Goal: Information Seeking & Learning: Learn about a topic

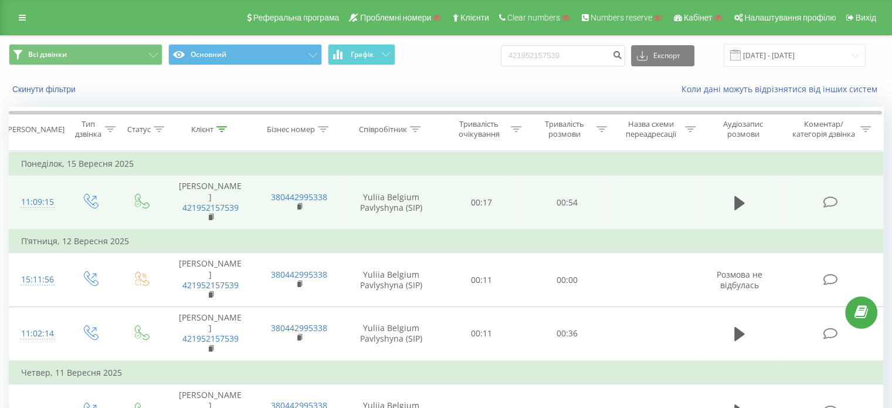
scroll to position [73, 0]
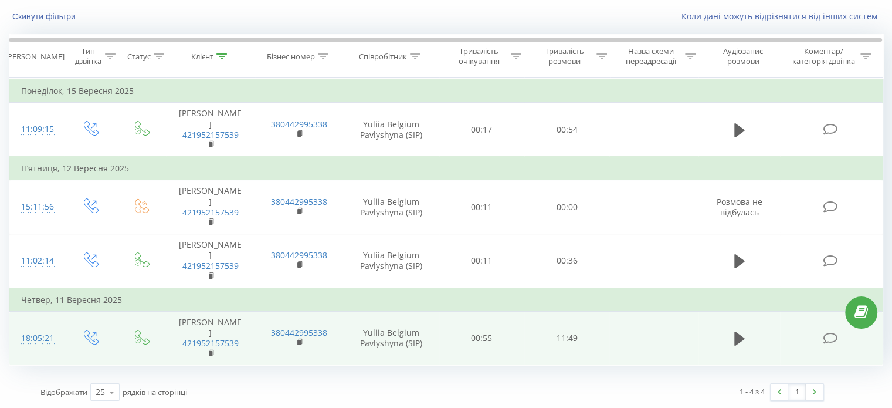
click at [824, 339] on icon at bounding box center [830, 338] width 15 height 12
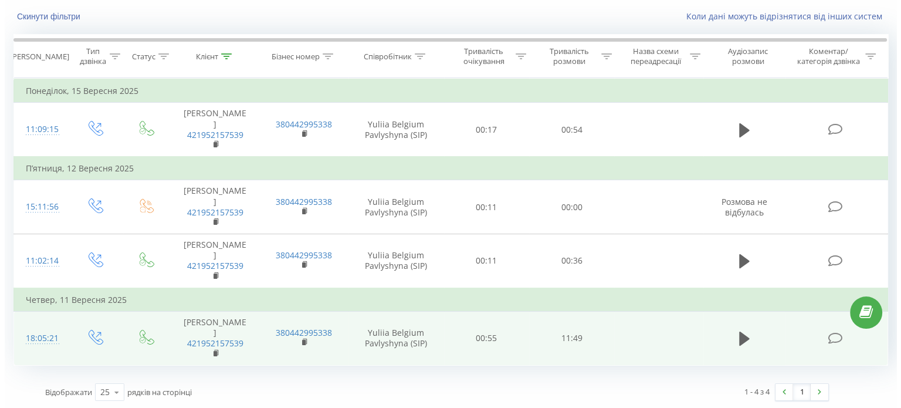
scroll to position [50, 0]
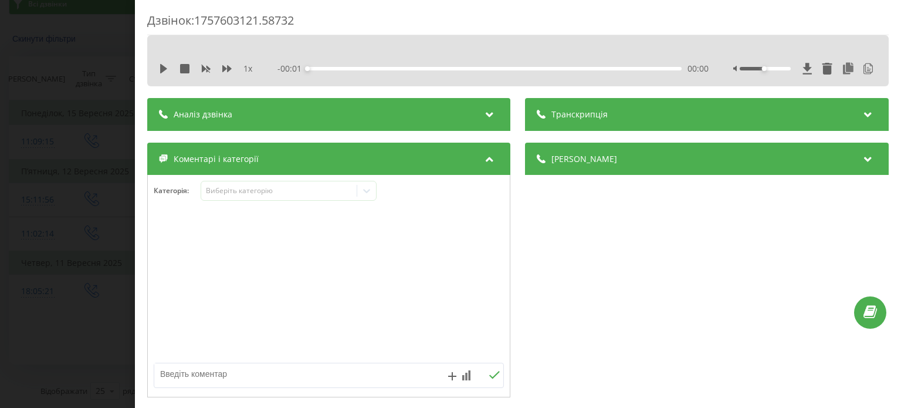
click at [642, 122] on div "Транскрипція" at bounding box center [706, 114] width 363 height 33
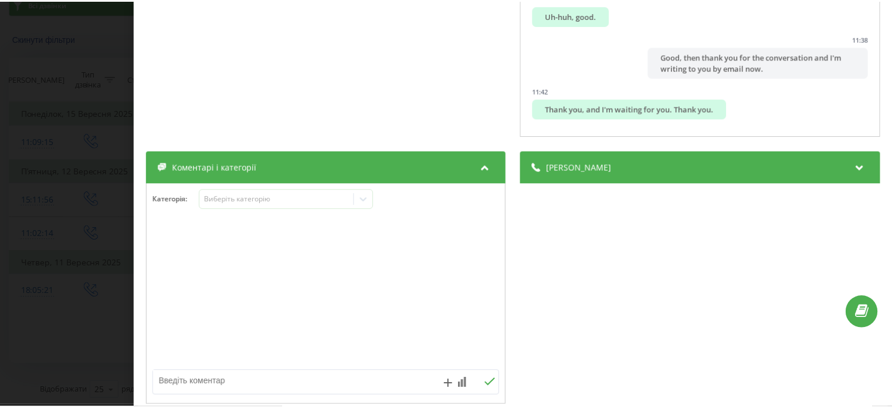
scroll to position [428, 0]
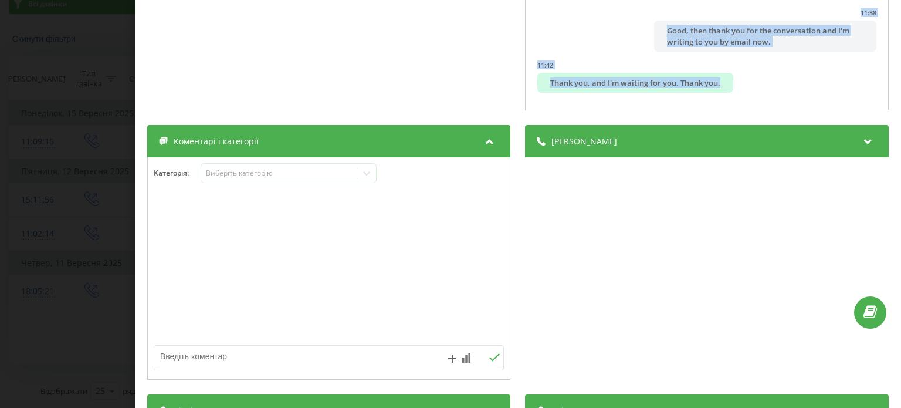
drag, startPoint x: 542, startPoint y: 165, endPoint x: 743, endPoint y: 100, distance: 211.2
copy ul "Hello! 00:02 Oleksiy, good day! 00:04 Good day! 00:05 My name is [PERSON_NAME].…"
click at [69, 159] on div "Дзвінок : 1757603121.58732 1 x - 11:49 00:00 00:00 Транскрипція 00:01 Hello! 00…" at bounding box center [450, 204] width 901 height 408
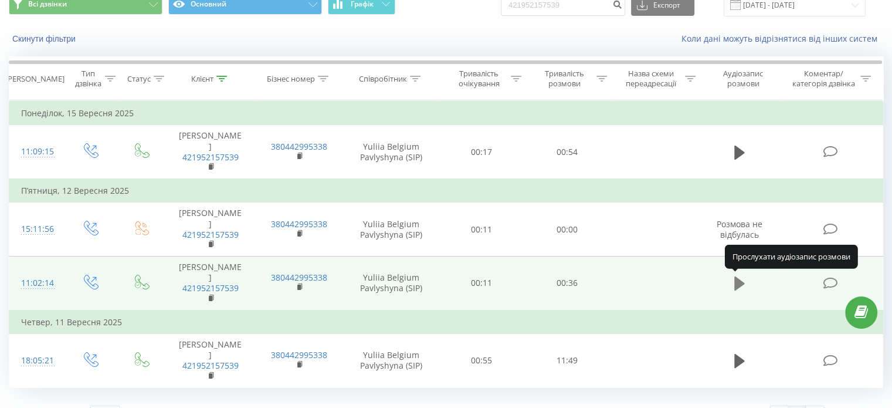
click at [737, 283] on icon at bounding box center [739, 283] width 11 height 14
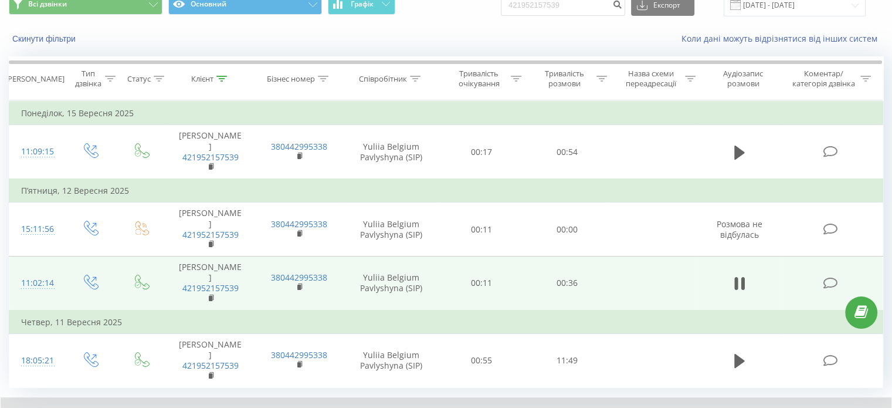
scroll to position [117, 0]
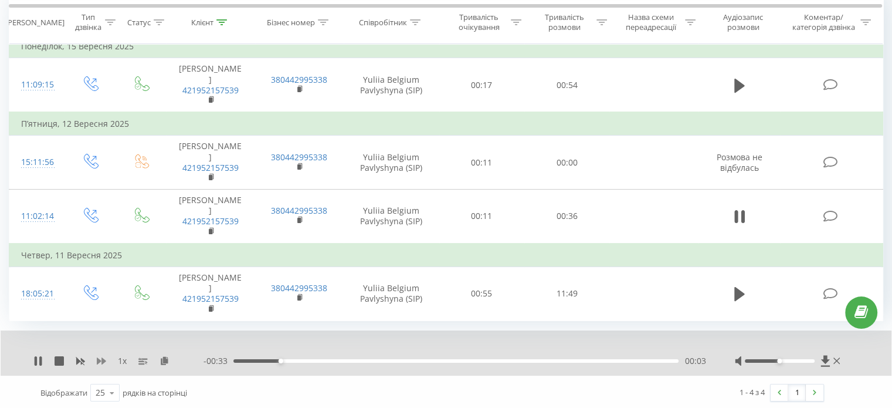
click at [103, 356] on icon at bounding box center [101, 360] width 9 height 9
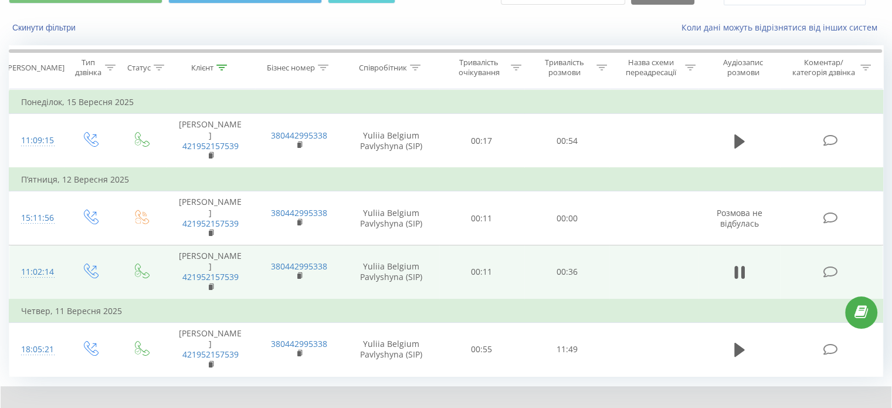
scroll to position [58, 0]
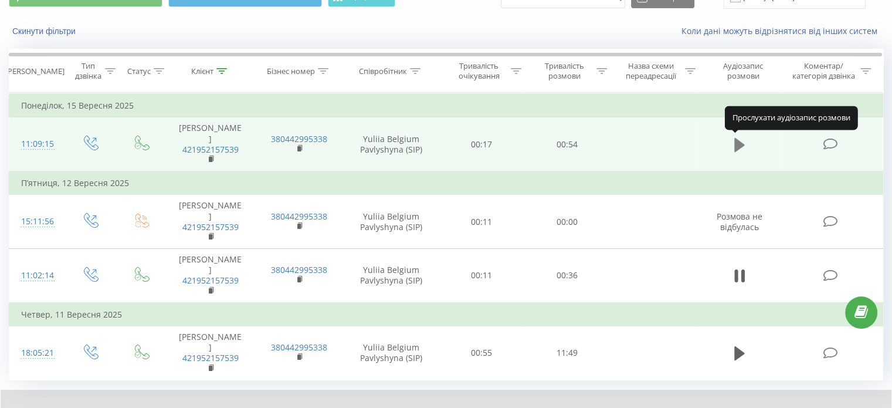
click at [734, 141] on icon at bounding box center [739, 145] width 11 height 14
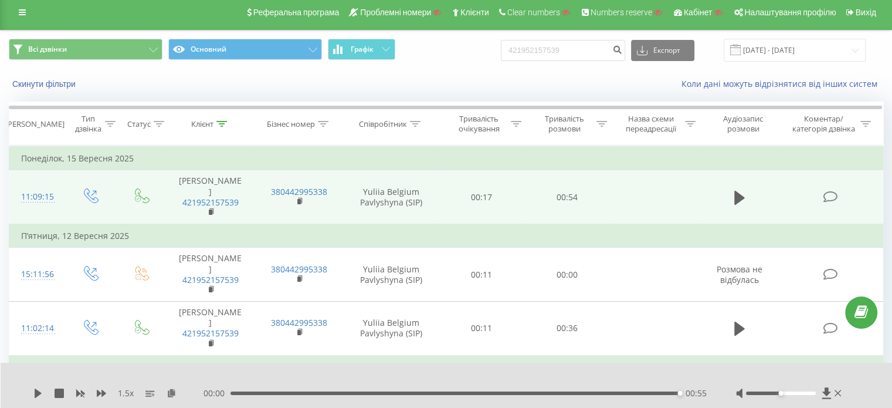
scroll to position [117, 0]
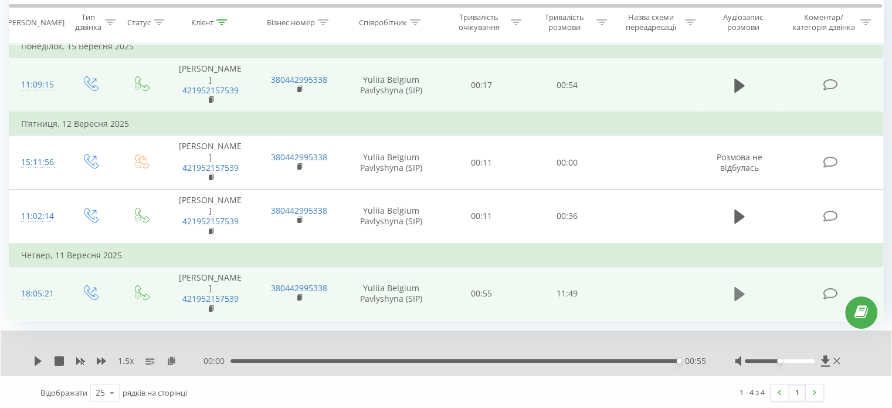
click at [735, 291] on icon at bounding box center [739, 294] width 11 height 14
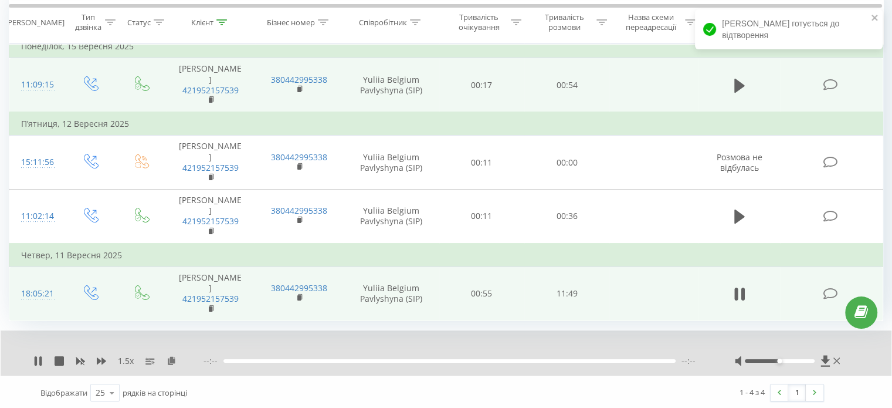
click at [833, 293] on icon at bounding box center [830, 293] width 15 height 12
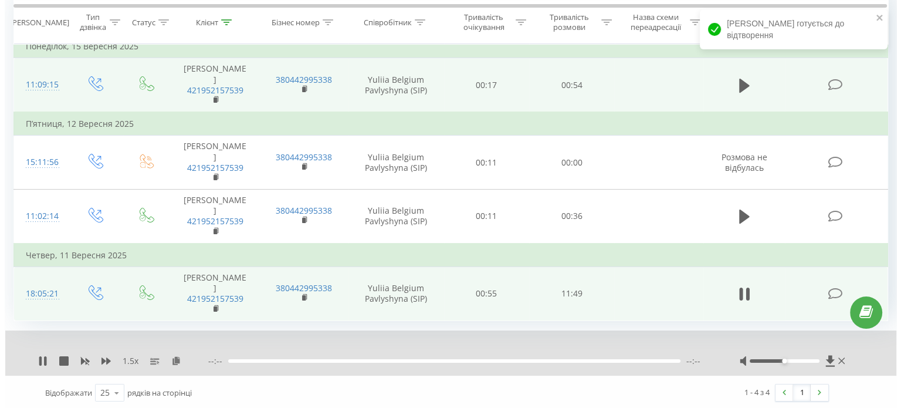
scroll to position [50, 0]
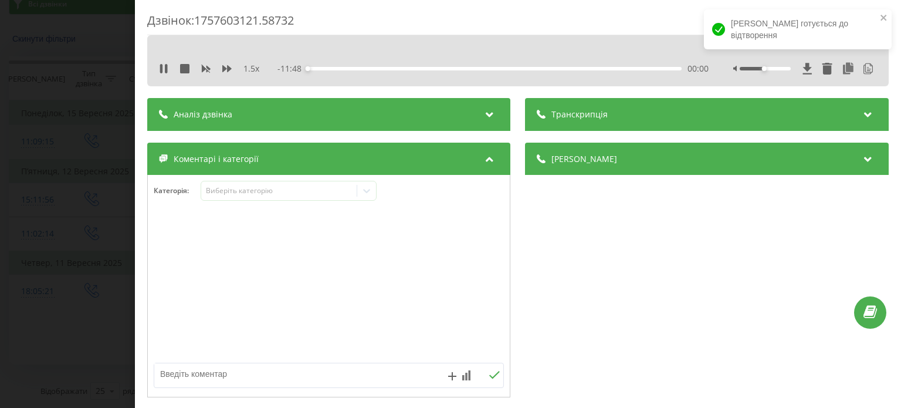
click at [674, 104] on div "Транскрипція" at bounding box center [706, 114] width 363 height 33
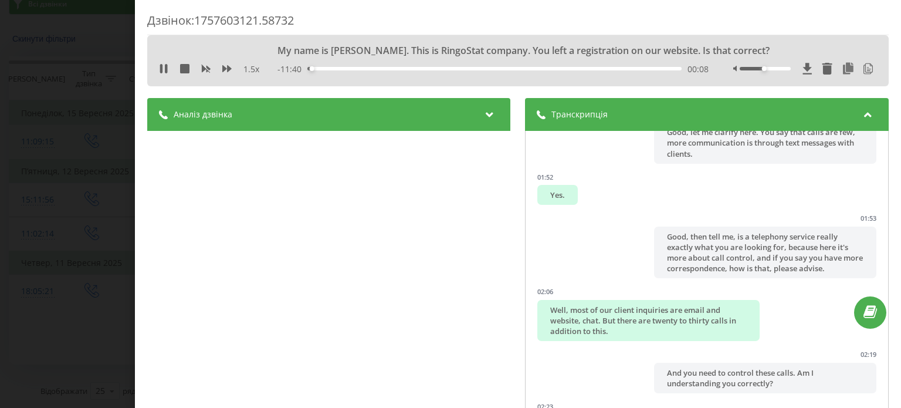
scroll to position [914, 0]
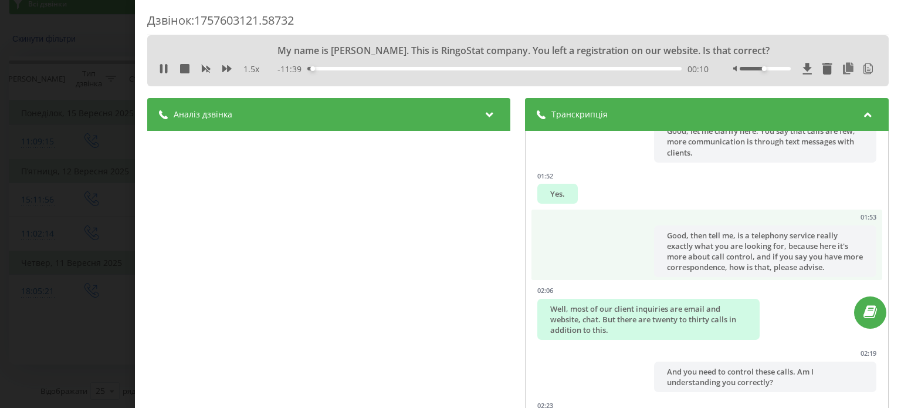
click at [686, 260] on div "Good, then tell me, is a telephony service really exactly what you are looking …" at bounding box center [765, 251] width 222 height 52
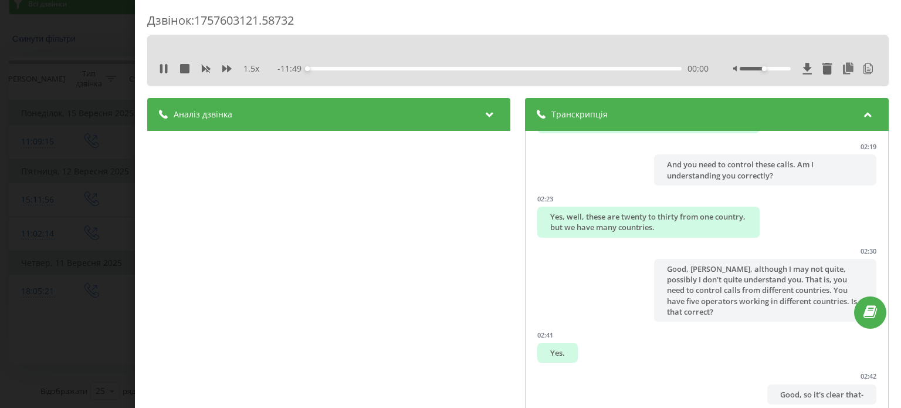
scroll to position [1162, 0]
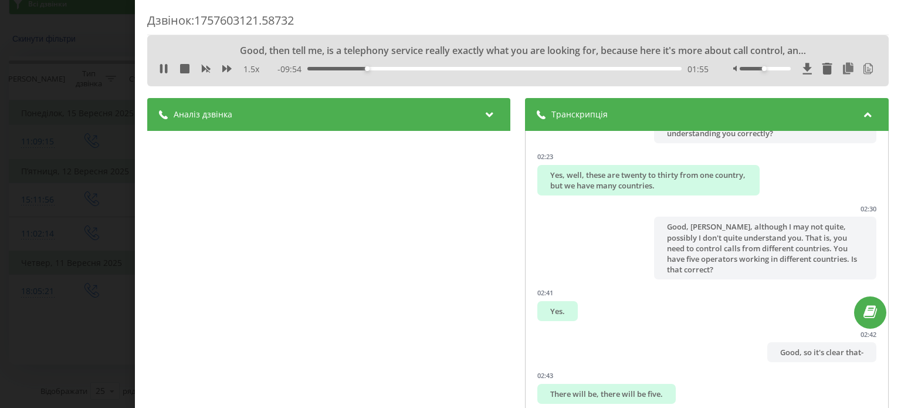
click at [686, 260] on div "Good, [PERSON_NAME], although I may not quite, possibly I don't quite understan…" at bounding box center [765, 247] width 222 height 63
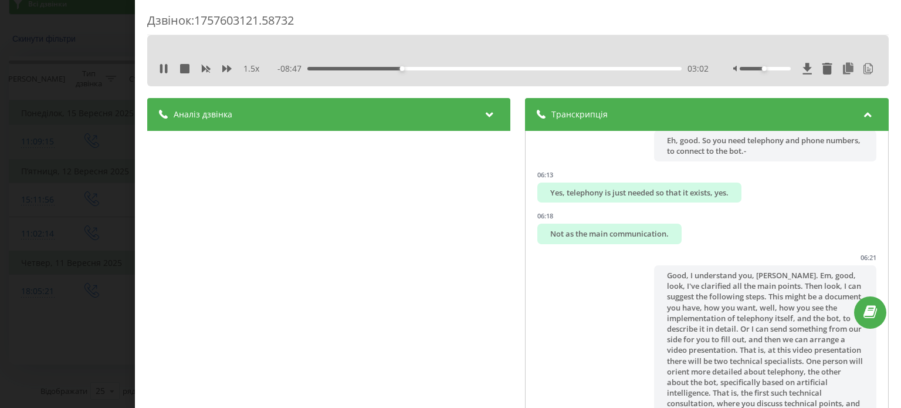
scroll to position [3145, 0]
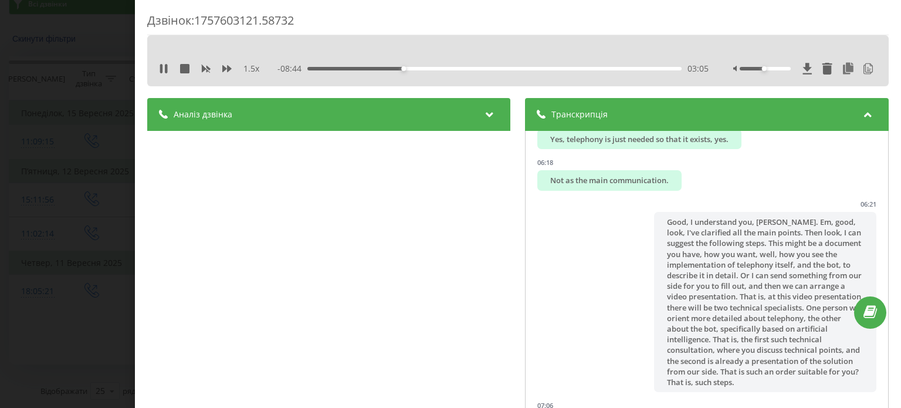
click at [695, 256] on div "Good, I understand you, [PERSON_NAME]. Em, good, look, I've clarified all the m…" at bounding box center [765, 302] width 222 height 180
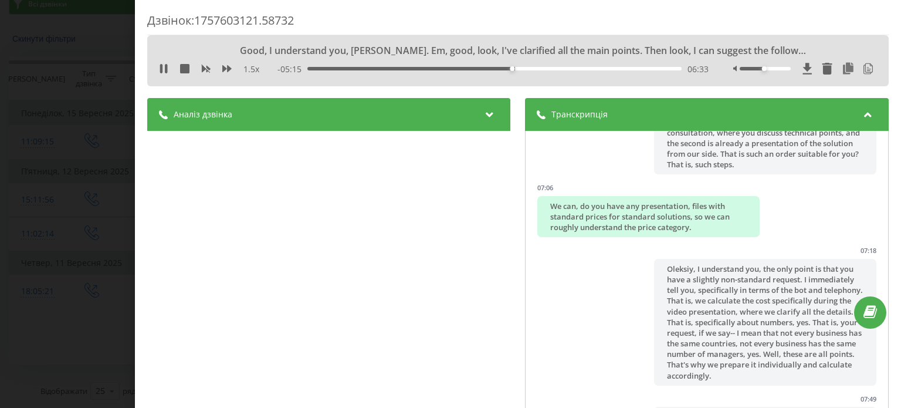
scroll to position [3404, 0]
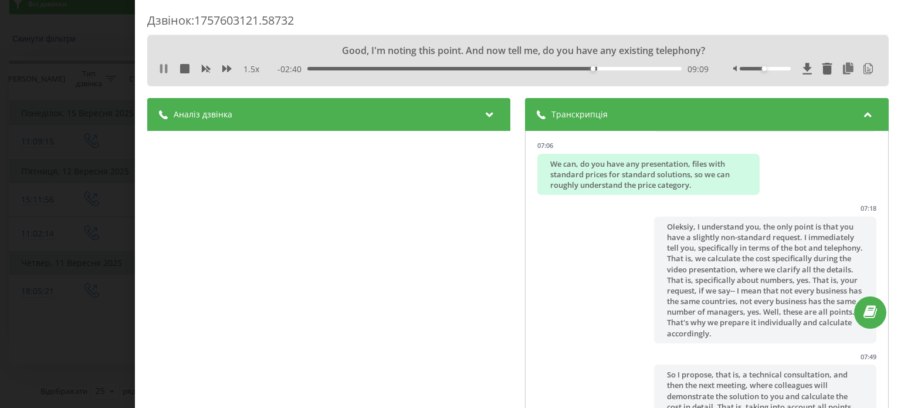
click at [163, 70] on icon at bounding box center [163, 68] width 9 height 9
